Goal: Transaction & Acquisition: Obtain resource

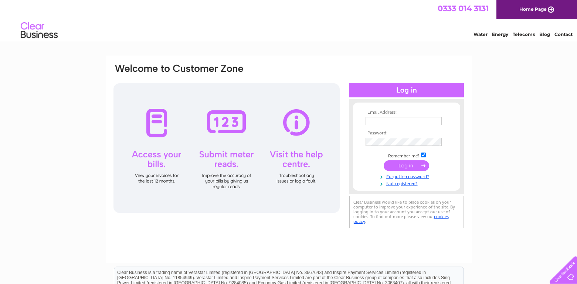
type input "[EMAIL_ADDRESS][DOMAIN_NAME]"
click at [437, 142] on img at bounding box center [436, 142] width 6 height 6
click at [520, 176] on div "Email Address: [EMAIL_ADDRESS][DOMAIN_NAME] Password:" at bounding box center [288, 222] width 577 height 334
click at [409, 165] on input "submit" at bounding box center [406, 165] width 45 height 10
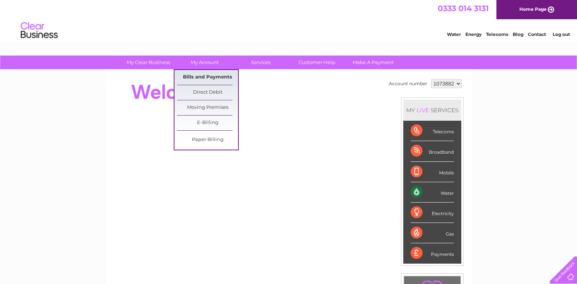
click at [207, 74] on link "Bills and Payments" at bounding box center [207, 77] width 61 height 15
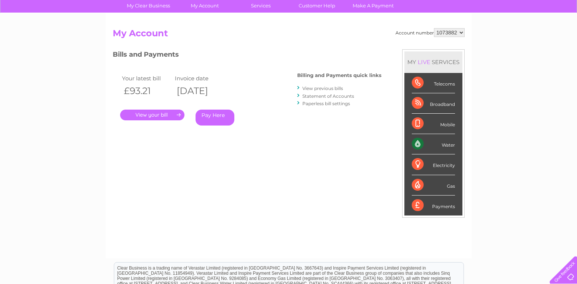
scroll to position [51, 0]
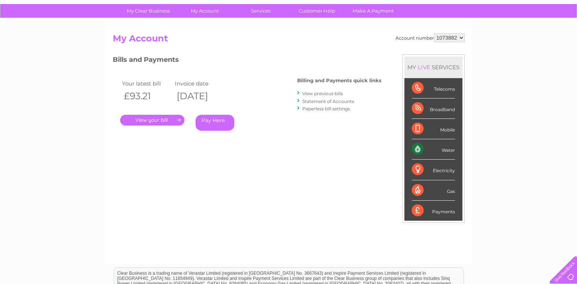
click at [321, 91] on link "View previous bills" at bounding box center [323, 94] width 41 height 6
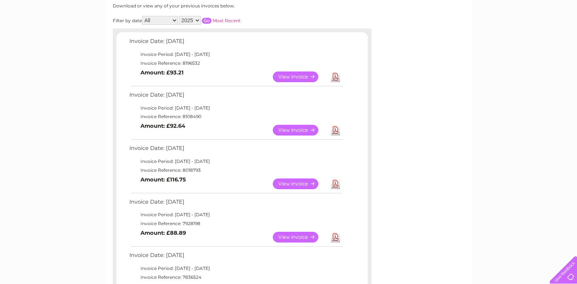
scroll to position [109, 0]
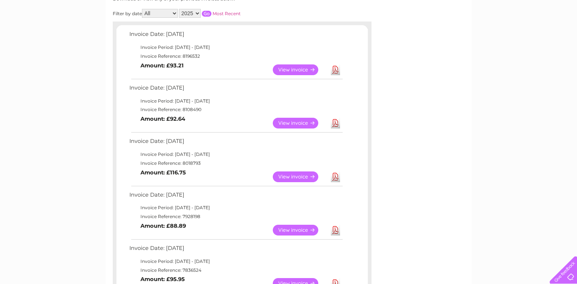
click at [298, 227] on link "View" at bounding box center [300, 230] width 54 height 11
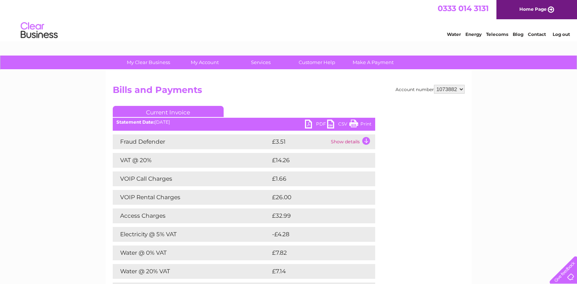
click at [318, 123] on link "PDF" at bounding box center [316, 124] width 22 height 11
drag, startPoint x: 442, startPoint y: 93, endPoint x: 448, endPoint y: 17, distance: 76.4
drag, startPoint x: 448, startPoint y: 17, endPoint x: 379, endPoint y: 153, distance: 152.7
click at [381, 156] on div "Account number 1073882 Bills and Payments Current Invoice PDF CSV Print" at bounding box center [289, 207] width 352 height 244
click at [308, 122] on link "PDF" at bounding box center [316, 124] width 22 height 11
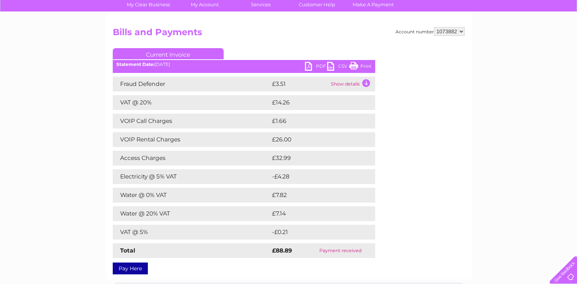
scroll to position [58, 0]
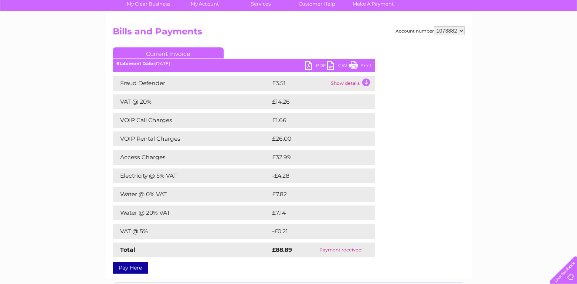
click at [362, 81] on td "Show details" at bounding box center [352, 83] width 46 height 15
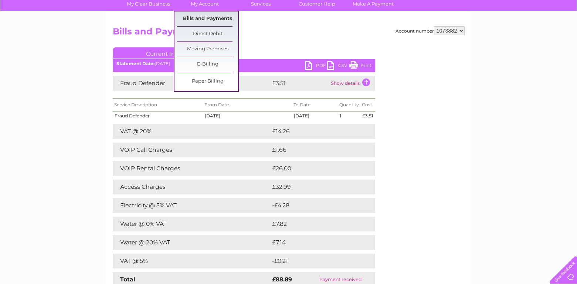
click at [210, 15] on link "Bills and Payments" at bounding box center [207, 18] width 61 height 15
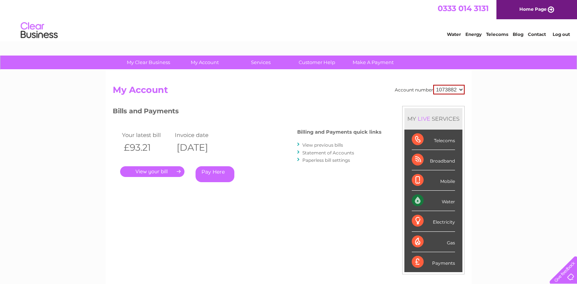
click at [319, 142] on link "View previous bills" at bounding box center [323, 145] width 41 height 6
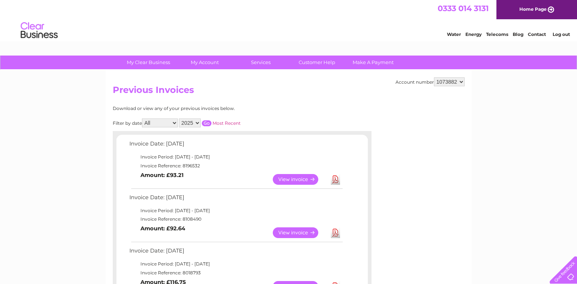
click at [292, 231] on link "View" at bounding box center [300, 232] width 54 height 11
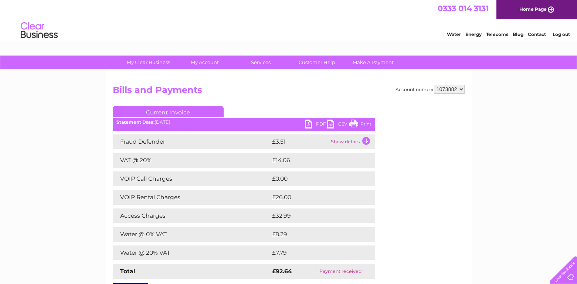
click at [316, 122] on link "PDF" at bounding box center [316, 124] width 22 height 11
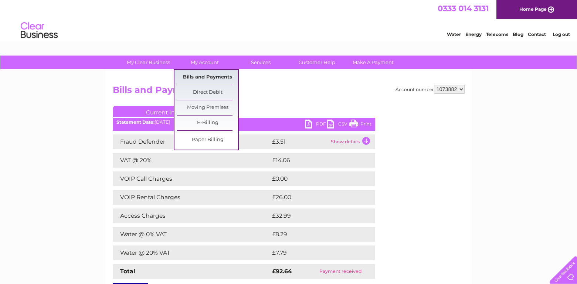
click at [206, 73] on link "Bills and Payments" at bounding box center [207, 77] width 61 height 15
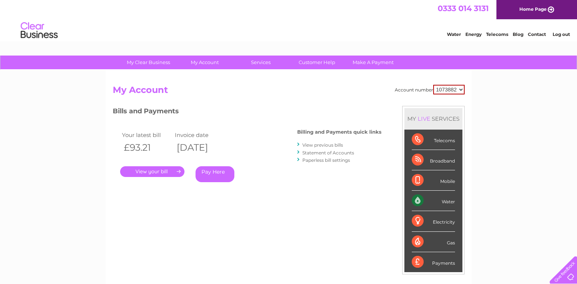
click at [308, 144] on link "View previous bills" at bounding box center [323, 145] width 41 height 6
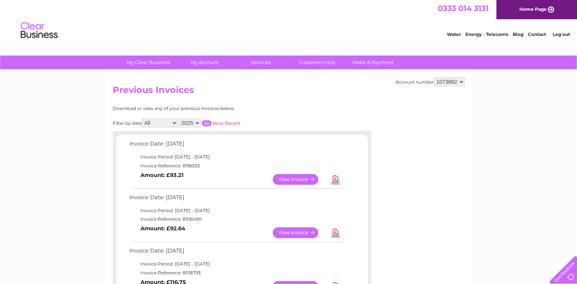
click at [300, 176] on link "View" at bounding box center [300, 179] width 54 height 11
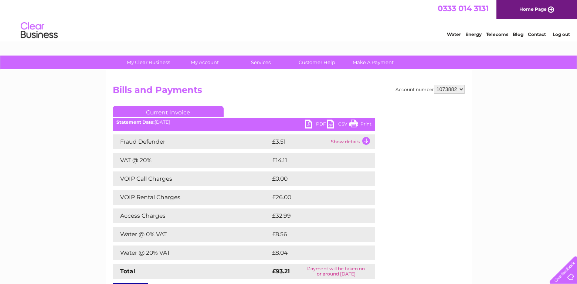
click at [317, 122] on link "PDF" at bounding box center [316, 124] width 22 height 11
click at [320, 122] on link "PDF" at bounding box center [316, 124] width 22 height 11
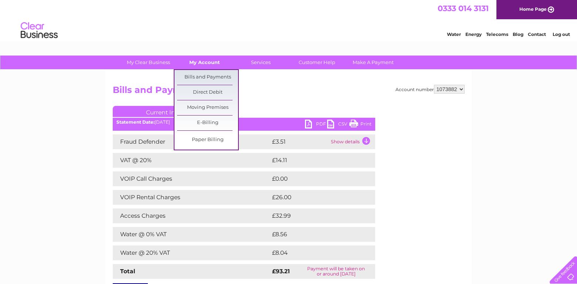
click at [202, 61] on link "My Account" at bounding box center [204, 62] width 61 height 14
click at [202, 74] on link "Bills and Payments" at bounding box center [207, 77] width 61 height 15
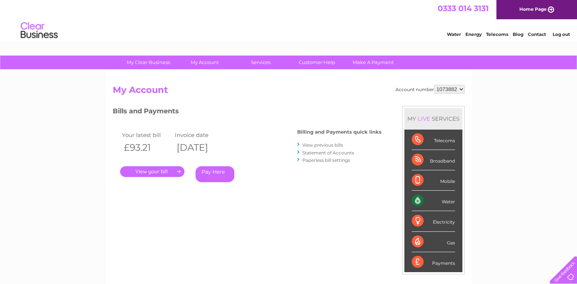
click at [314, 144] on link "View previous bills" at bounding box center [323, 145] width 41 height 6
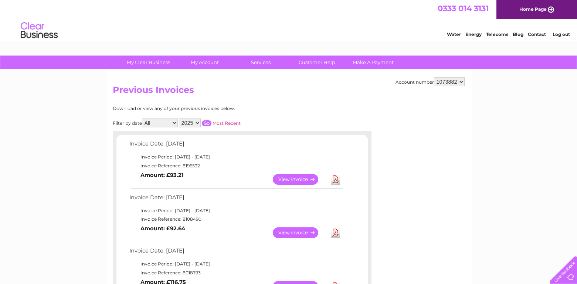
drag, startPoint x: 577, startPoint y: 88, endPoint x: 577, endPoint y: 102, distance: 14.1
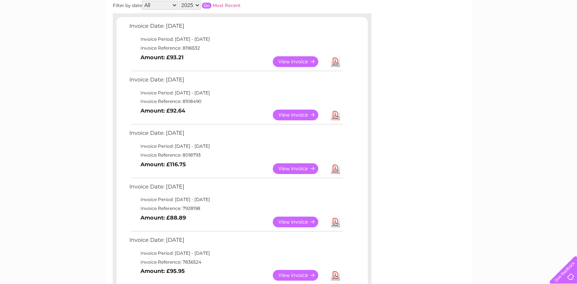
scroll to position [122, 0]
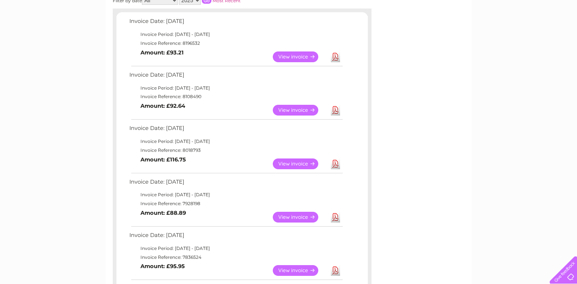
click at [287, 161] on link "View" at bounding box center [300, 163] width 54 height 11
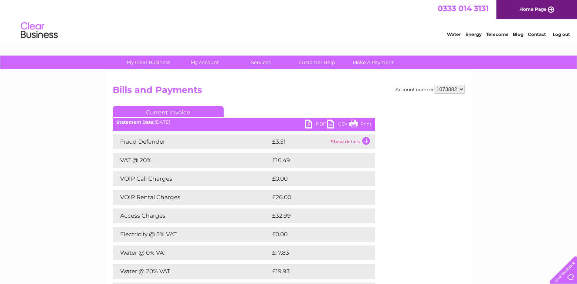
click at [323, 121] on link "PDF" at bounding box center [316, 124] width 22 height 11
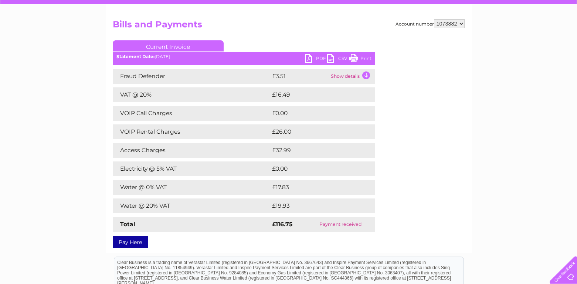
scroll to position [58, 0]
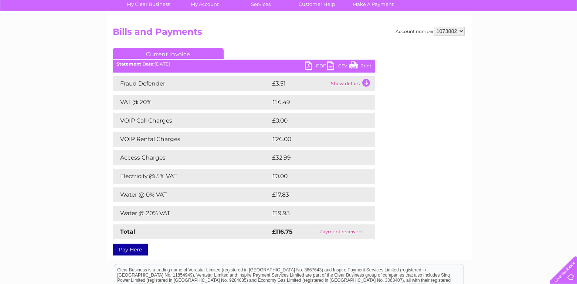
click at [321, 65] on link "PDF" at bounding box center [316, 66] width 22 height 11
